Goal: Transaction & Acquisition: Purchase product/service

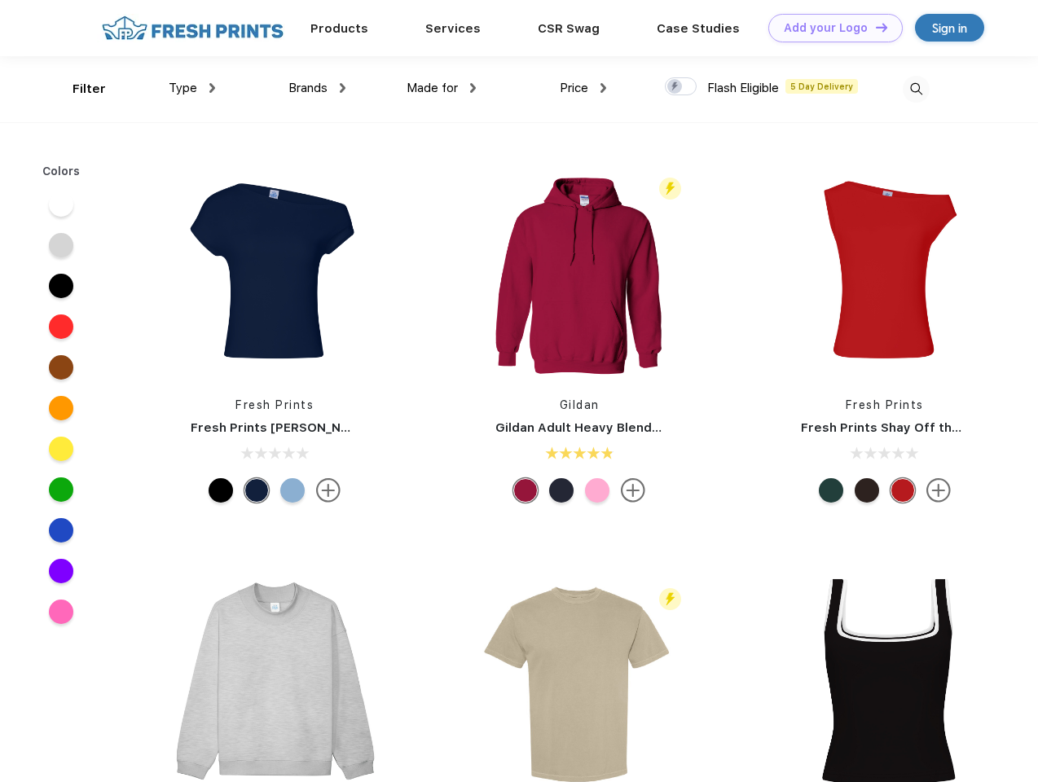
click at [829, 28] on link "Add your Logo Design Tool" at bounding box center [835, 28] width 134 height 29
click at [0, 0] on div "Design Tool" at bounding box center [0, 0] width 0 height 0
click at [874, 27] on link "Add your Logo Design Tool" at bounding box center [835, 28] width 134 height 29
click at [78, 89] on div "Filter" at bounding box center [89, 89] width 33 height 19
click at [192, 88] on span "Type" at bounding box center [183, 88] width 29 height 15
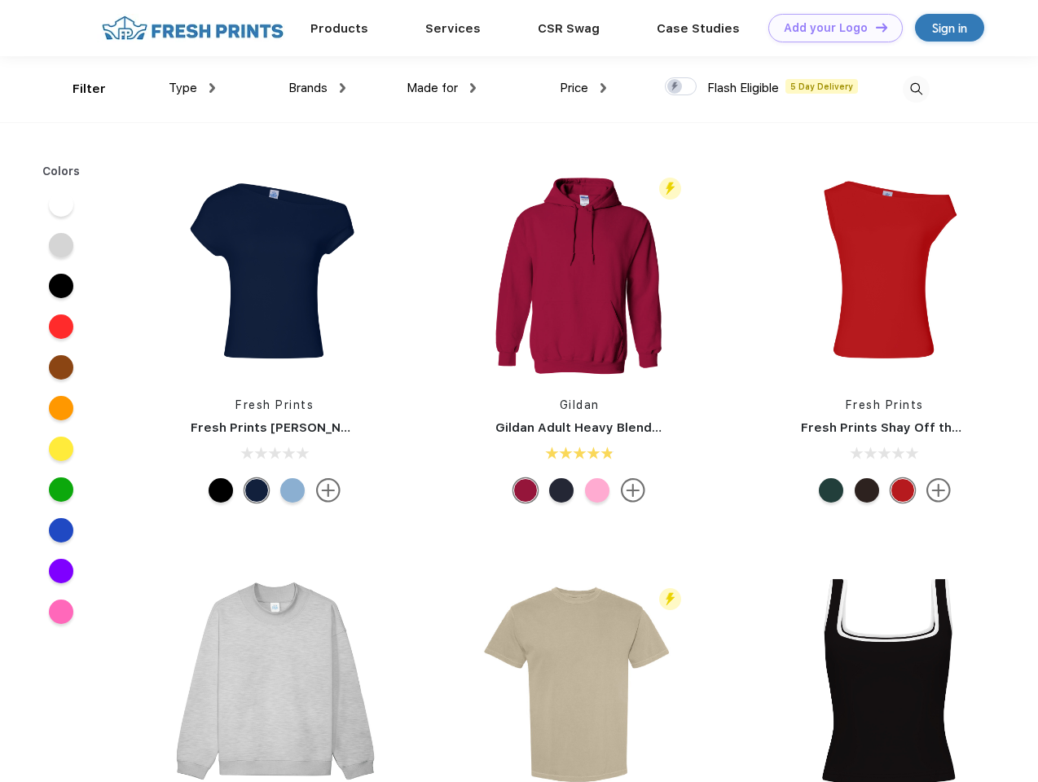
click at [317, 88] on span "Brands" at bounding box center [307, 88] width 39 height 15
click at [442, 88] on span "Made for" at bounding box center [432, 88] width 51 height 15
click at [583, 88] on span "Price" at bounding box center [574, 88] width 29 height 15
